Goal: Transaction & Acquisition: Purchase product/service

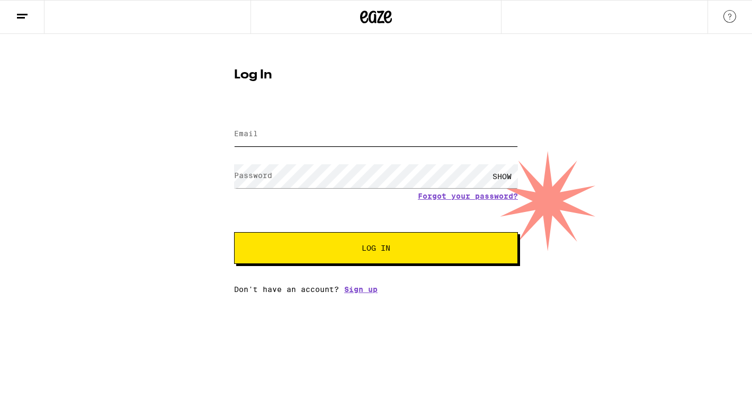
type input "[EMAIL_ADDRESS][DOMAIN_NAME]"
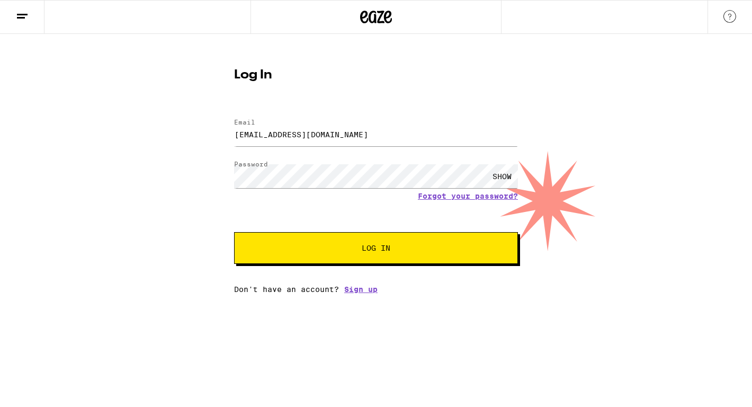
click at [338, 261] on button "Log In" at bounding box center [376, 248] width 284 height 32
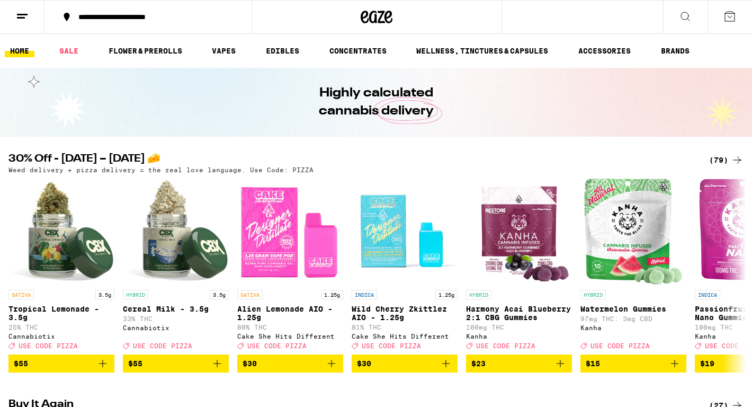
click at [717, 157] on div "(79)" at bounding box center [726, 160] width 34 height 13
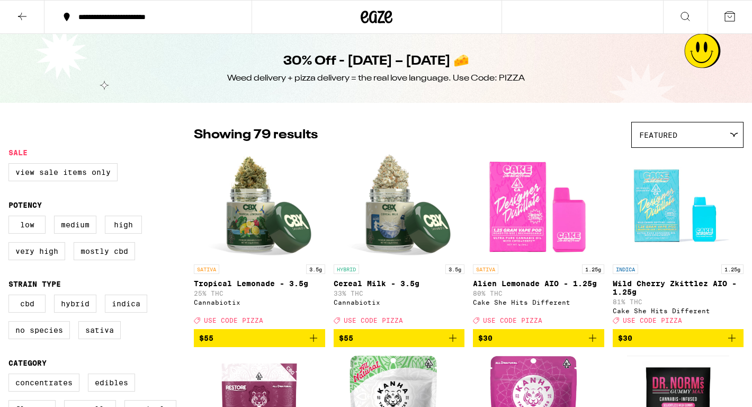
click at [727, 161] on img "Open page for Wild Cherry Zkittlez AIO - 1.25g from Cake She Hits Different" at bounding box center [678, 206] width 106 height 106
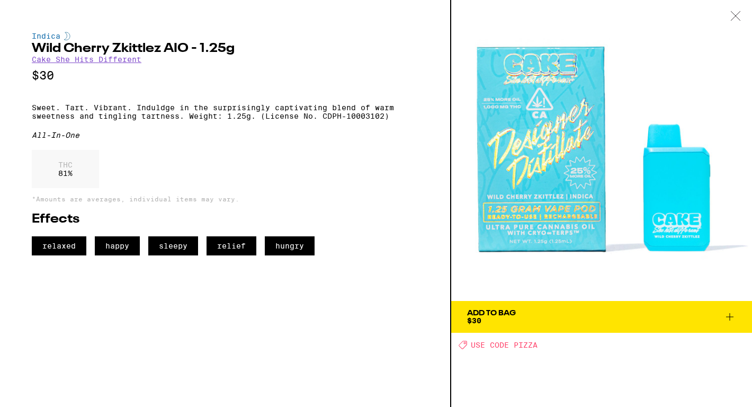
click at [735, 14] on icon at bounding box center [735, 16] width 11 height 10
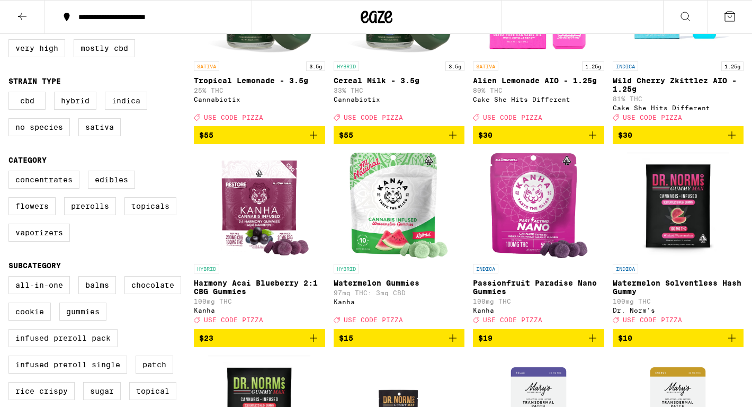
scroll to position [262, 0]
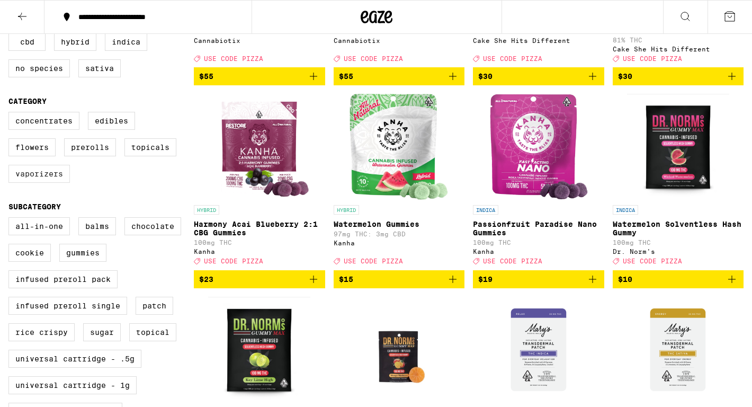
click at [56, 183] on label "Vaporizers" at bounding box center [38, 174] width 61 height 18
click at [11, 114] on input "Vaporizers" at bounding box center [11, 113] width 1 height 1
checkbox input "true"
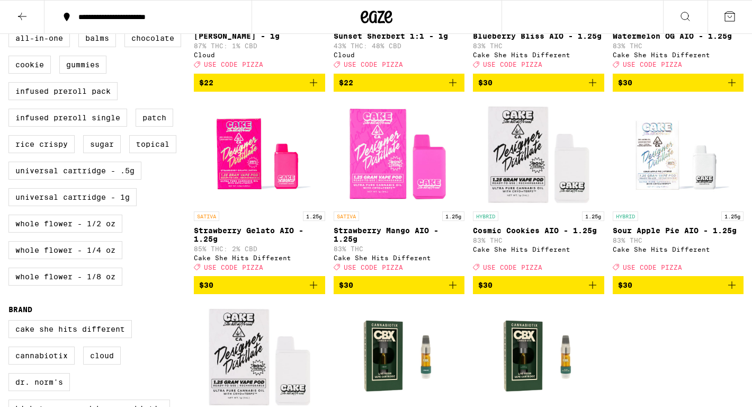
scroll to position [365, 0]
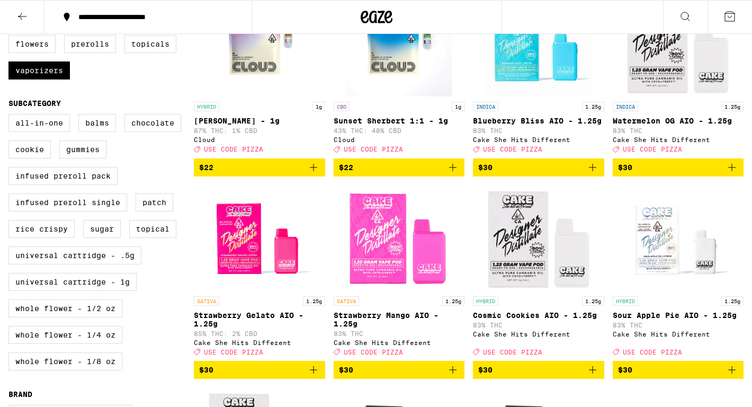
click at [303, 174] on span "$22" at bounding box center [259, 167] width 121 height 13
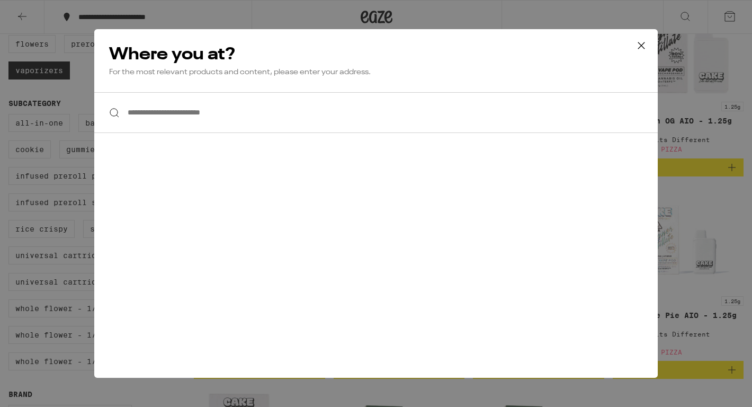
click at [238, 105] on input "**********" at bounding box center [375, 112] width 563 height 41
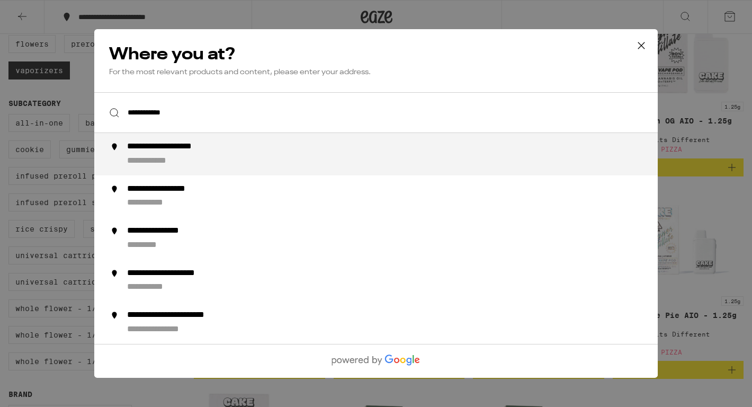
click at [208, 158] on div "**********" at bounding box center [397, 153] width 540 height 25
type input "**********"
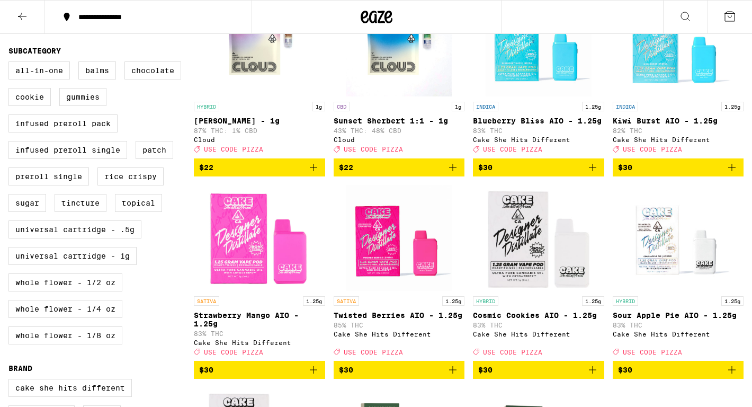
scroll to position [310, 0]
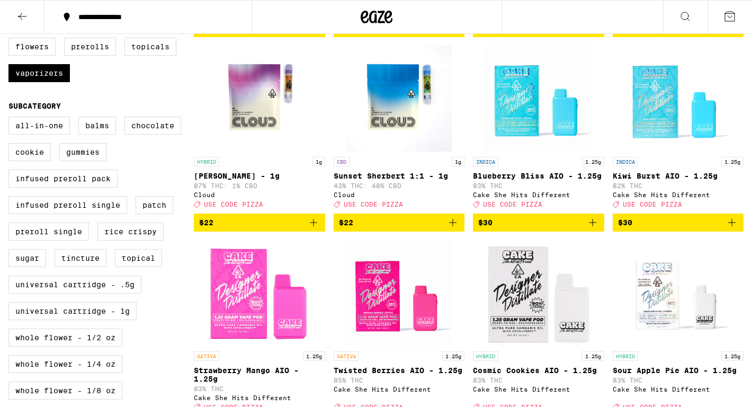
click at [309, 229] on icon "Add to bag" at bounding box center [313, 222] width 13 height 13
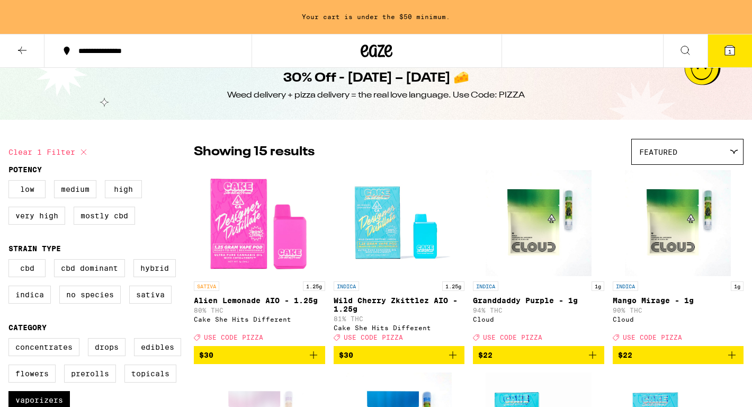
scroll to position [0, 0]
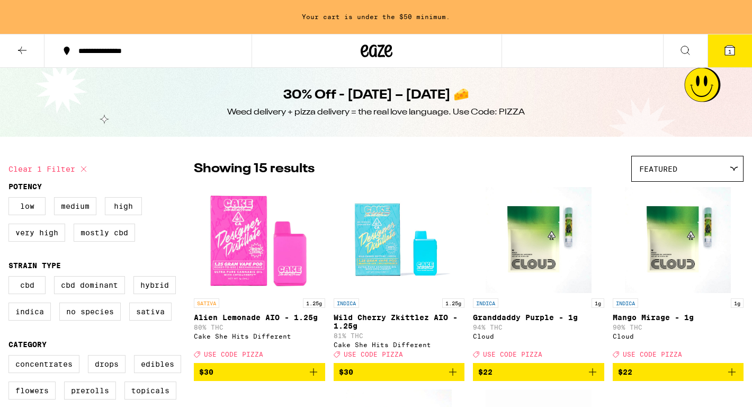
click at [589, 378] on icon "Add to bag" at bounding box center [592, 371] width 13 height 13
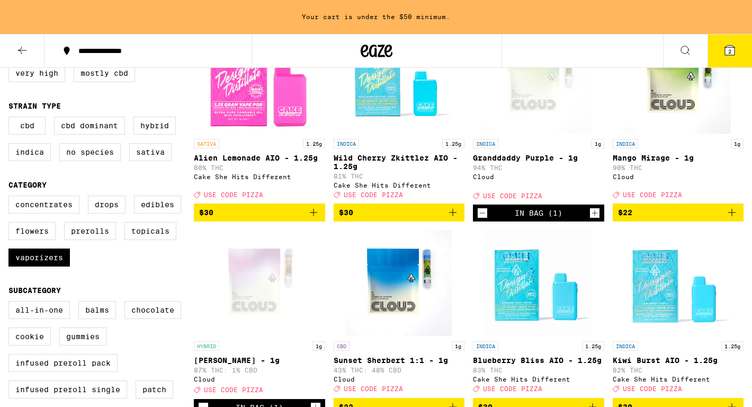
scroll to position [366, 0]
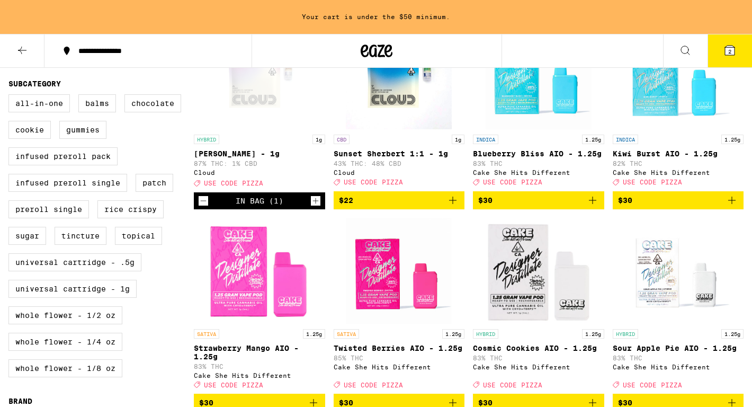
click at [320, 206] on button "Increment" at bounding box center [315, 200] width 11 height 11
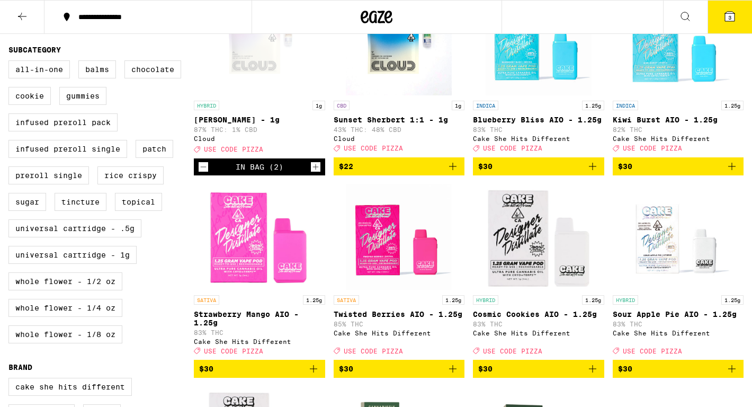
scroll to position [332, 0]
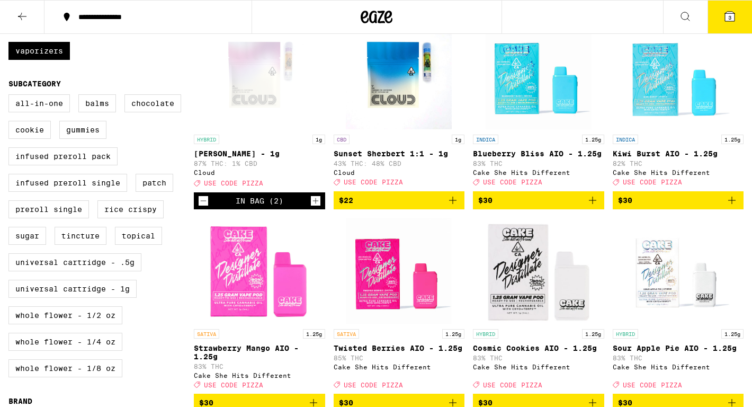
click at [320, 206] on button "Increment" at bounding box center [315, 200] width 11 height 11
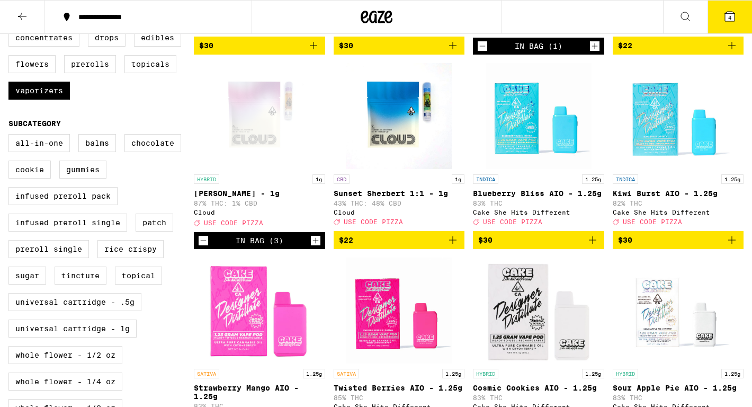
scroll to position [233, 0]
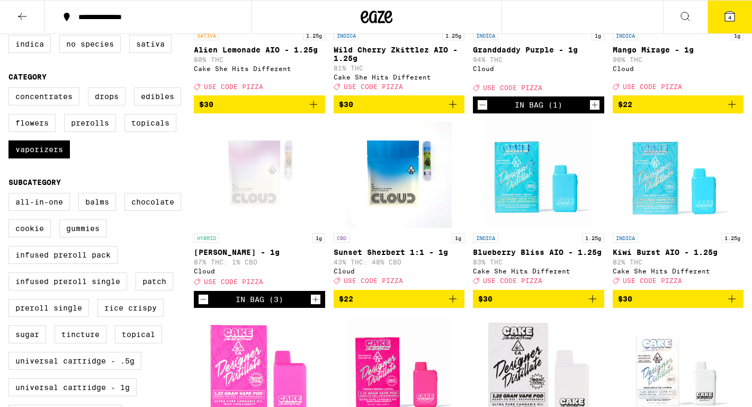
click at [312, 305] on icon "Increment" at bounding box center [316, 299] width 10 height 13
click at [723, 20] on icon at bounding box center [729, 16] width 13 height 13
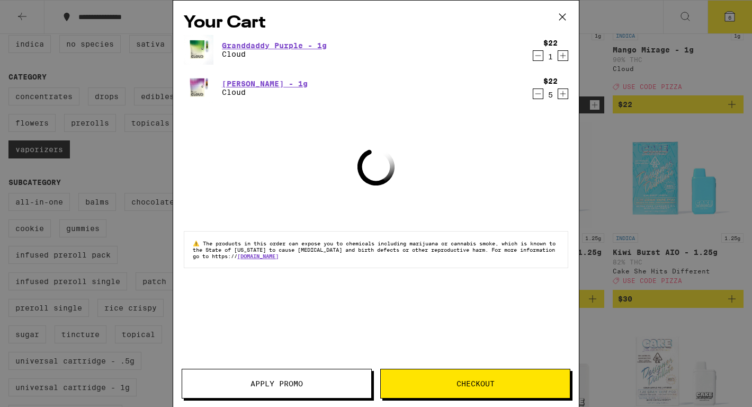
click at [322, 381] on span "Apply Promo" at bounding box center [276, 383] width 189 height 7
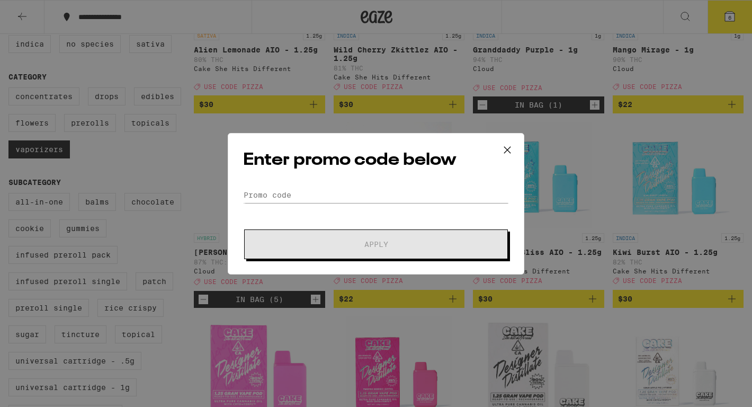
click at [295, 182] on div "Enter promo code below Promo Code Apply" at bounding box center [376, 203] width 296 height 141
click at [285, 190] on input "Promo Code" at bounding box center [376, 195] width 266 height 16
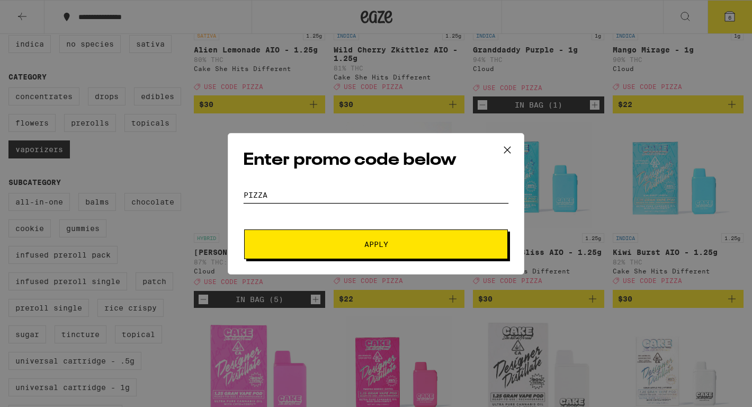
type input "pizza"
click at [299, 248] on button "Apply" at bounding box center [376, 244] width 264 height 30
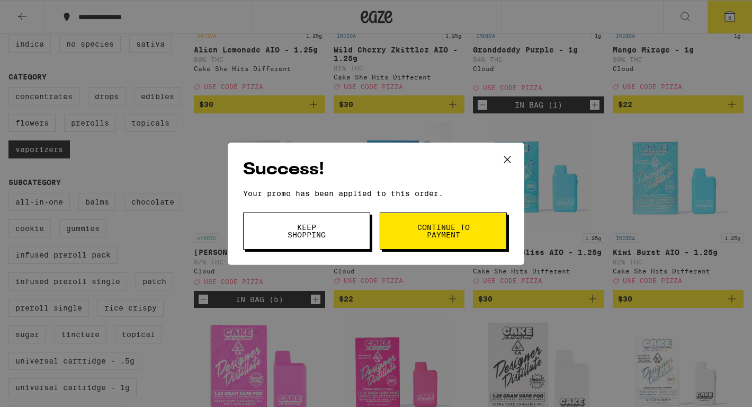
click at [343, 241] on button "Keep Shopping" at bounding box center [306, 230] width 127 height 37
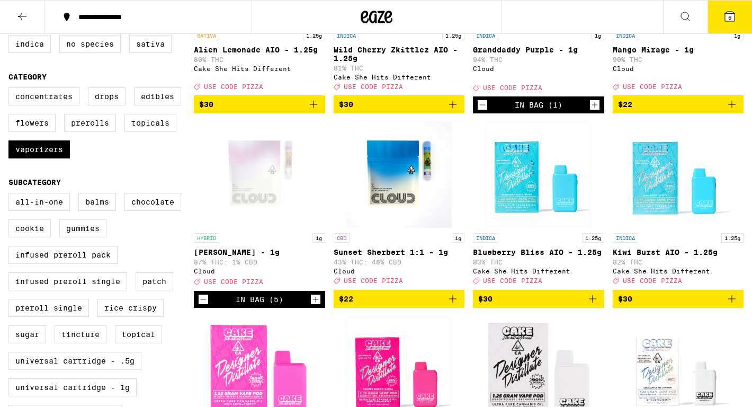
click at [738, 12] on button "6" at bounding box center [729, 17] width 44 height 33
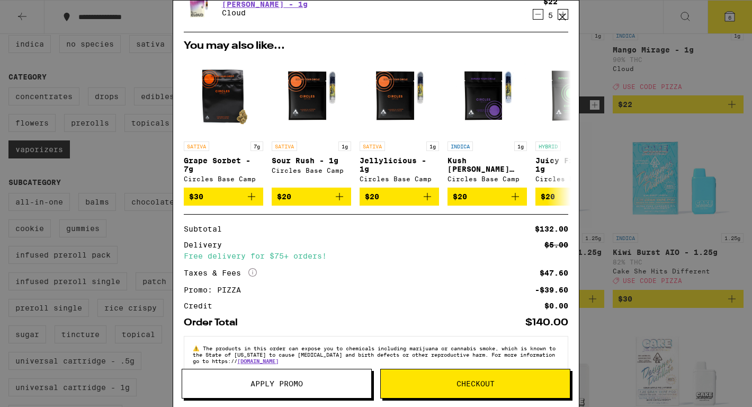
scroll to position [82, 0]
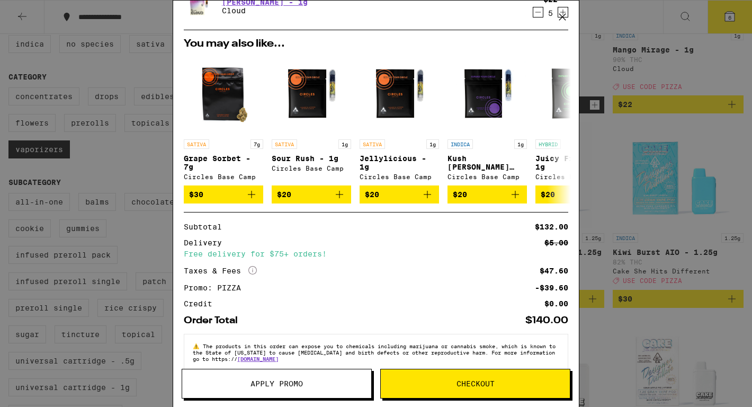
click at [425, 374] on button "Checkout" at bounding box center [475, 383] width 190 height 30
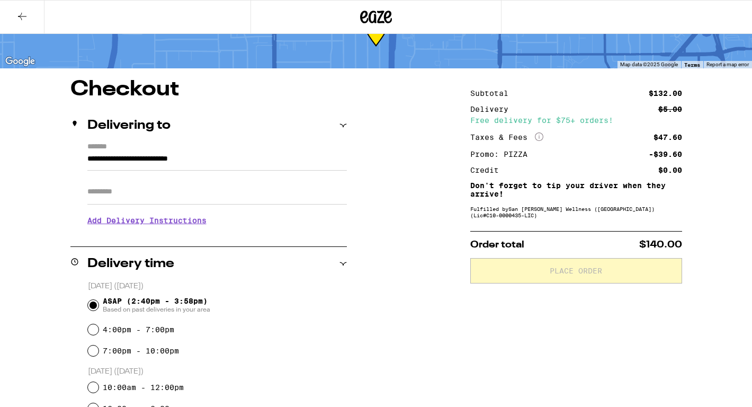
scroll to position [52, 0]
